Goal: Information Seeking & Learning: Learn about a topic

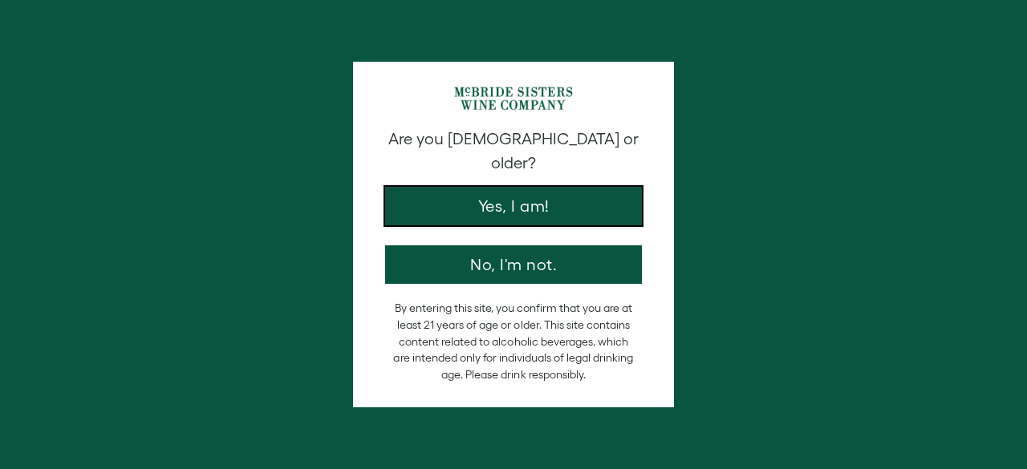
click at [523, 187] on button "Yes, I am!" at bounding box center [513, 206] width 257 height 39
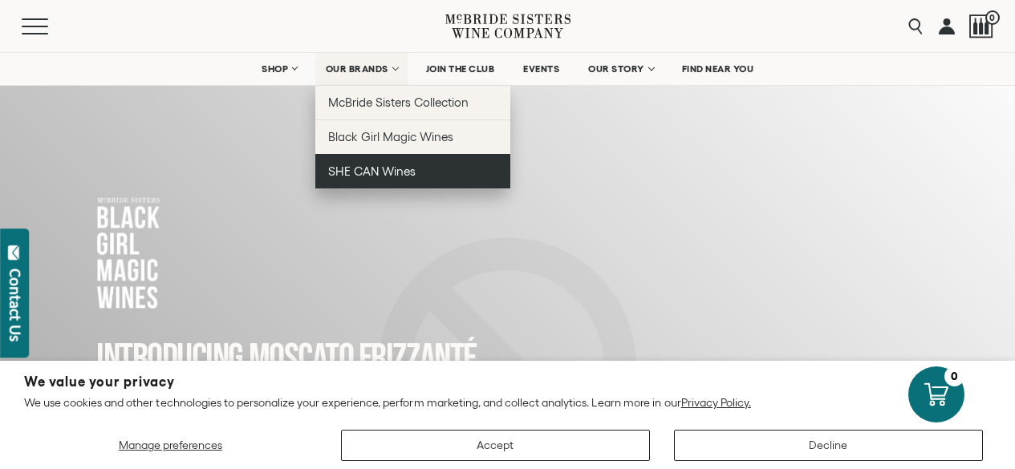
click at [367, 174] on span "SHE CAN Wines" at bounding box center [371, 172] width 87 height 14
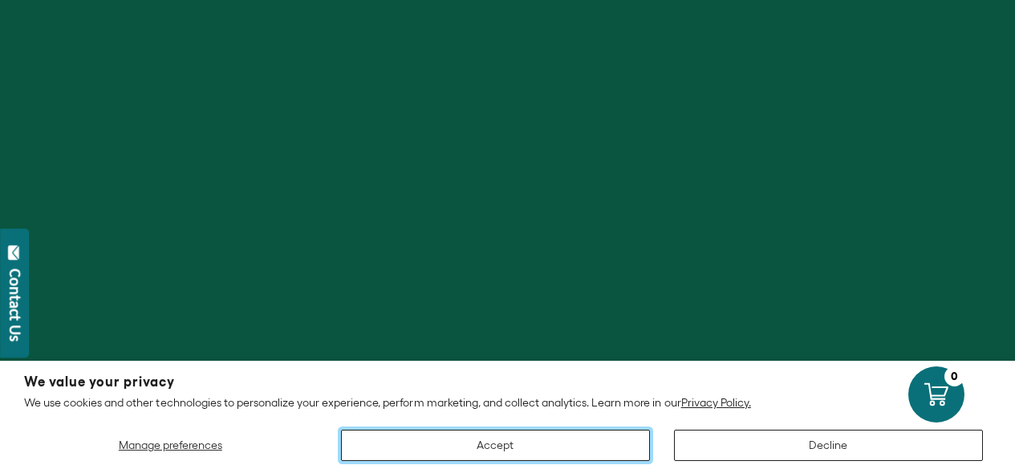
click at [571, 449] on button "Accept" at bounding box center [495, 445] width 309 height 31
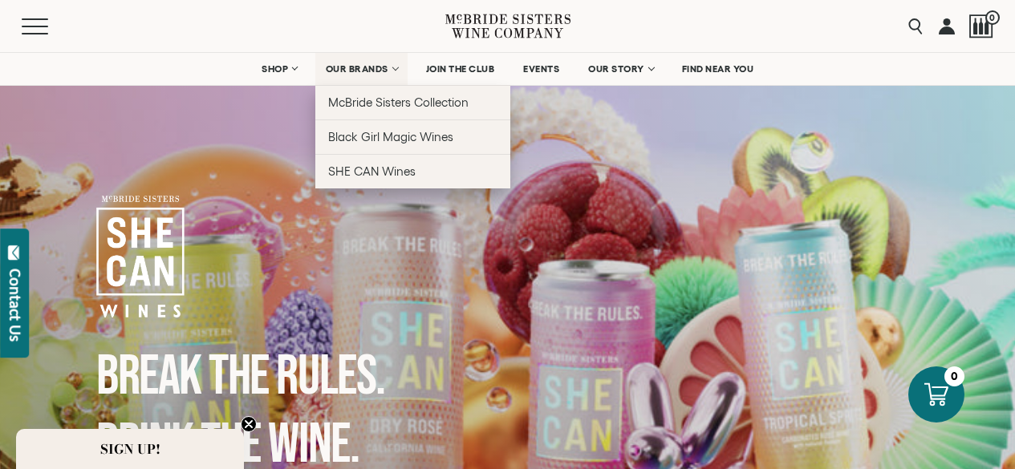
click at [377, 57] on link "OUR BRANDS" at bounding box center [361, 69] width 92 height 32
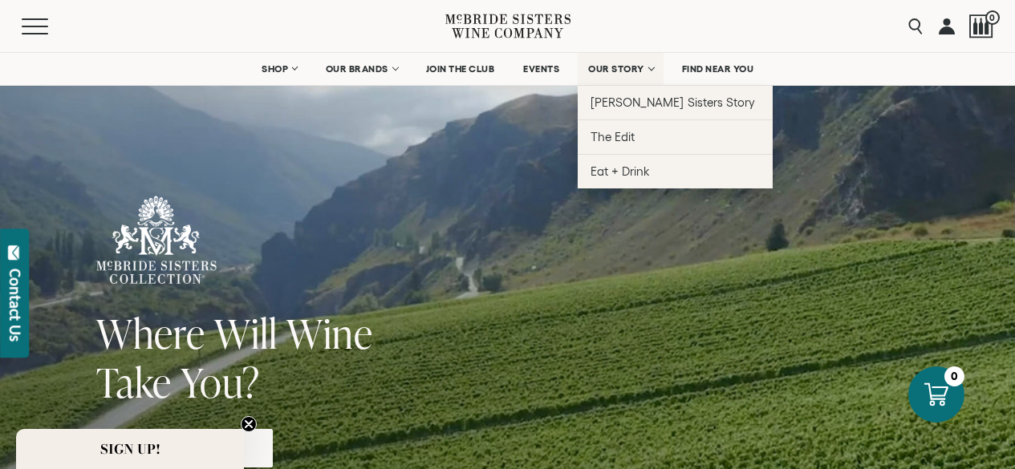
click at [643, 68] on span "OUR STORY" at bounding box center [616, 68] width 56 height 11
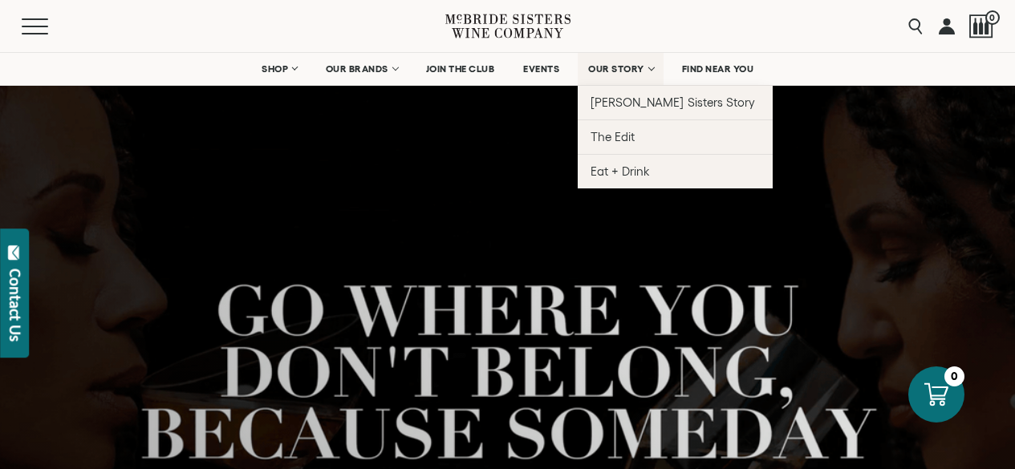
click at [626, 70] on span "OUR STORY" at bounding box center [616, 68] width 56 height 11
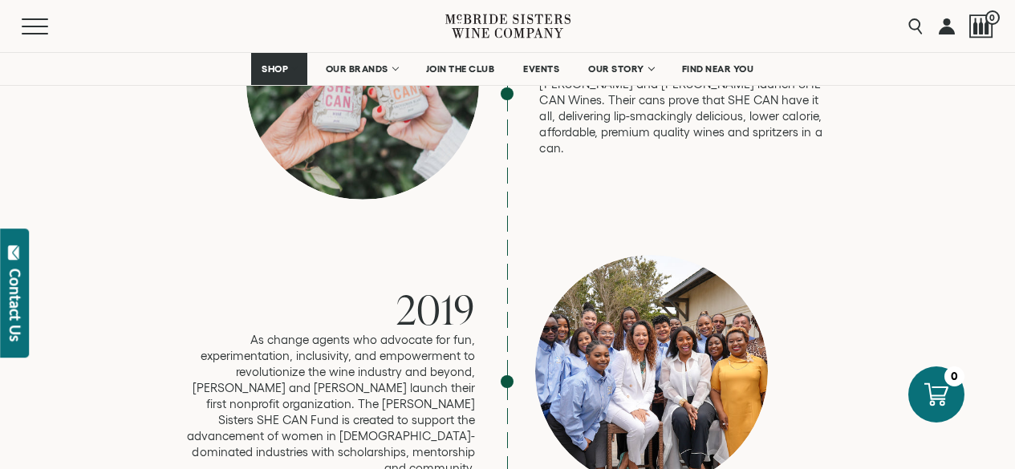
scroll to position [3531, 0]
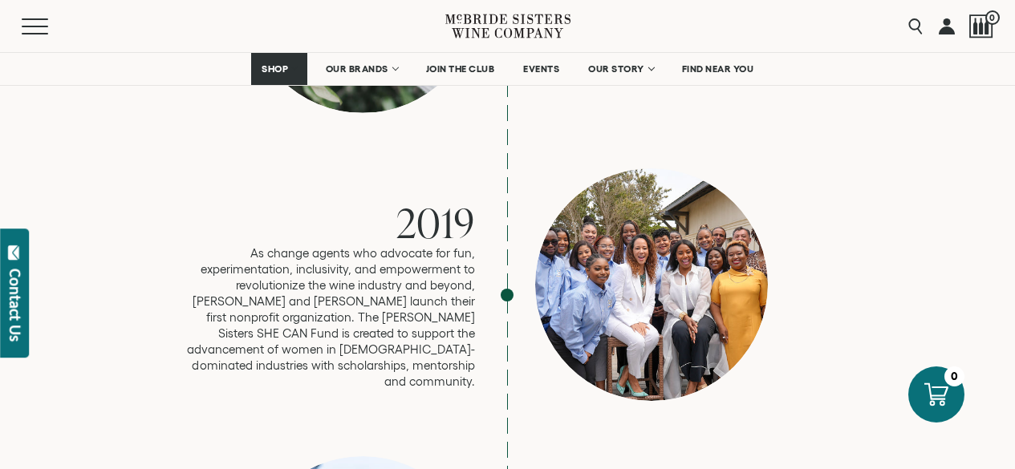
click at [646, 223] on div at bounding box center [651, 285] width 233 height 233
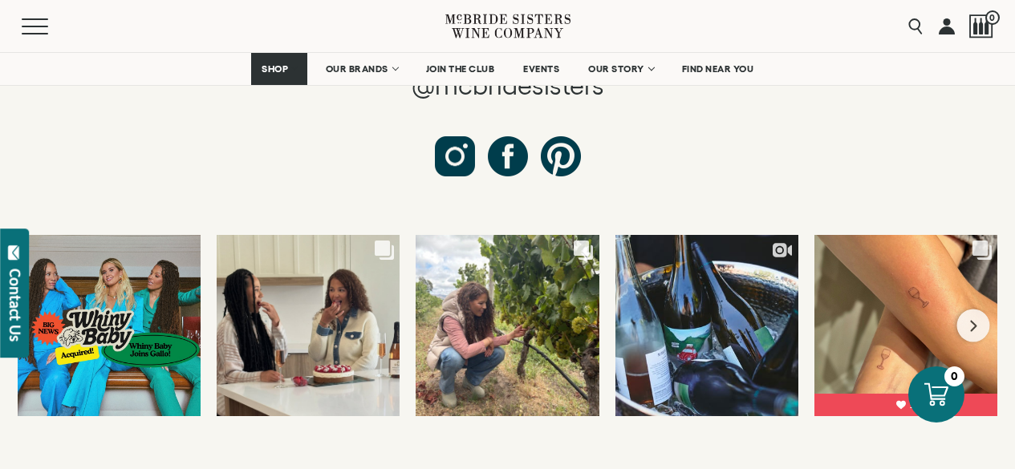
scroll to position [6019, 0]
